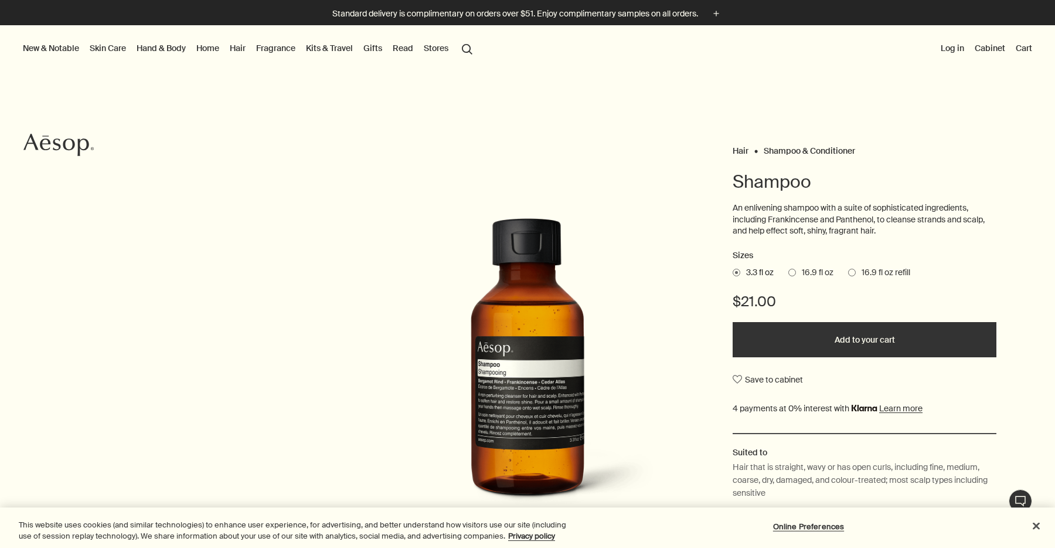
click at [810, 275] on span "16.9 fl oz" at bounding box center [815, 273] width 38 height 12
click at [789, 274] on input "16.9 fl oz" at bounding box center [789, 271] width 0 height 8
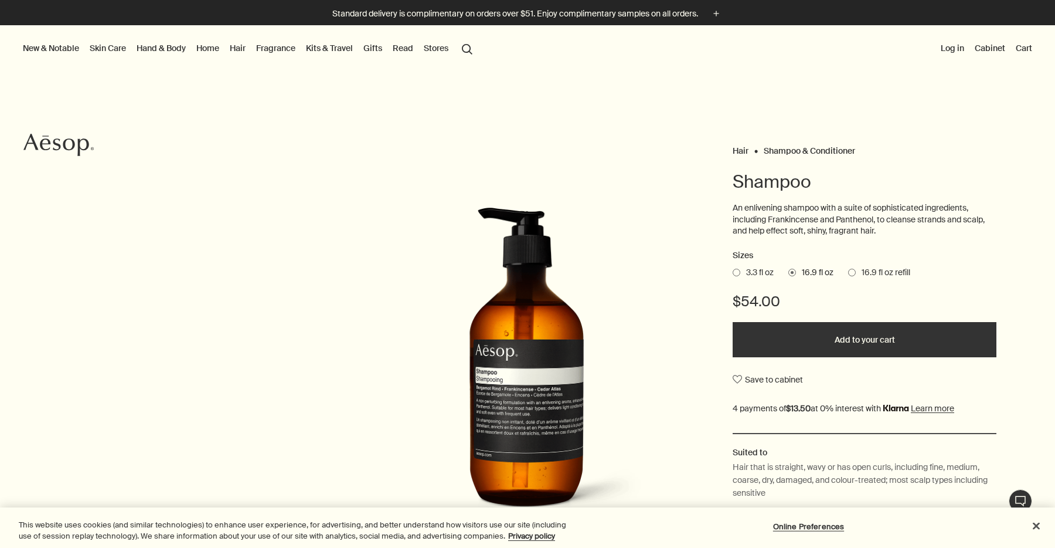
click at [147, 50] on link "Hand & Body" at bounding box center [161, 47] width 54 height 15
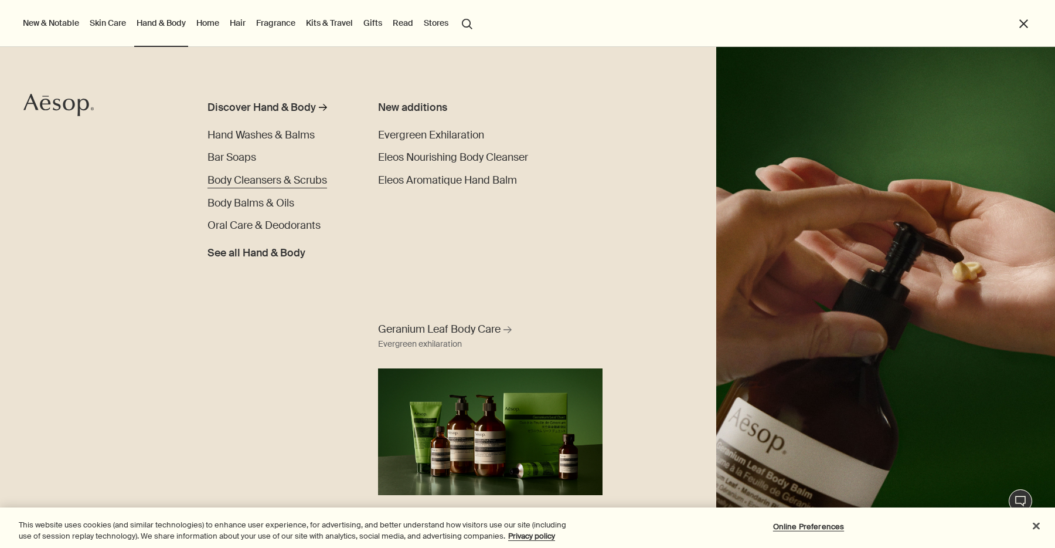
click at [276, 180] on span "Body Cleansers & Scrubs" at bounding box center [268, 180] width 120 height 14
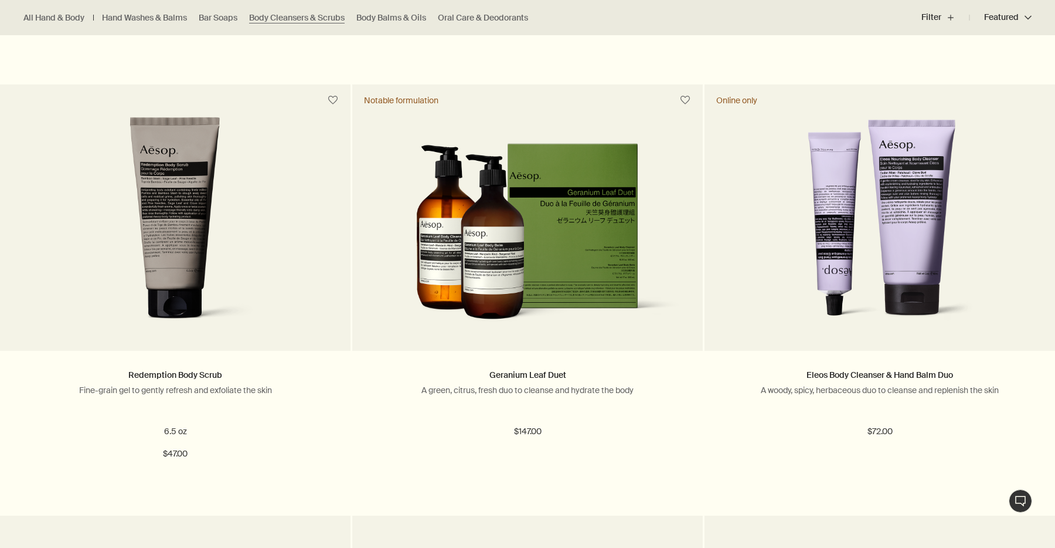
scroll to position [1199, 0]
